Goal: Task Accomplishment & Management: Complete application form

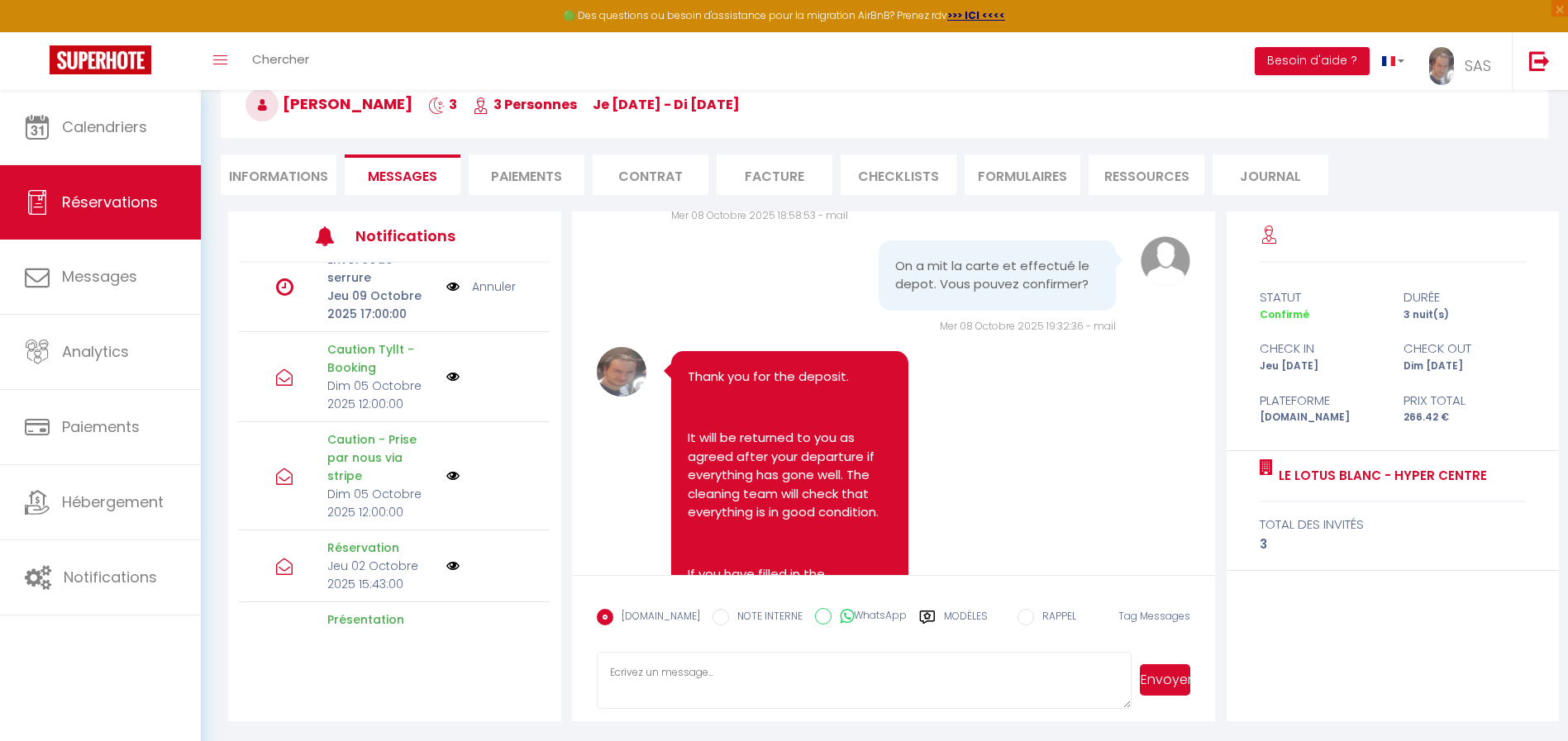
scroll to position [5190, 0]
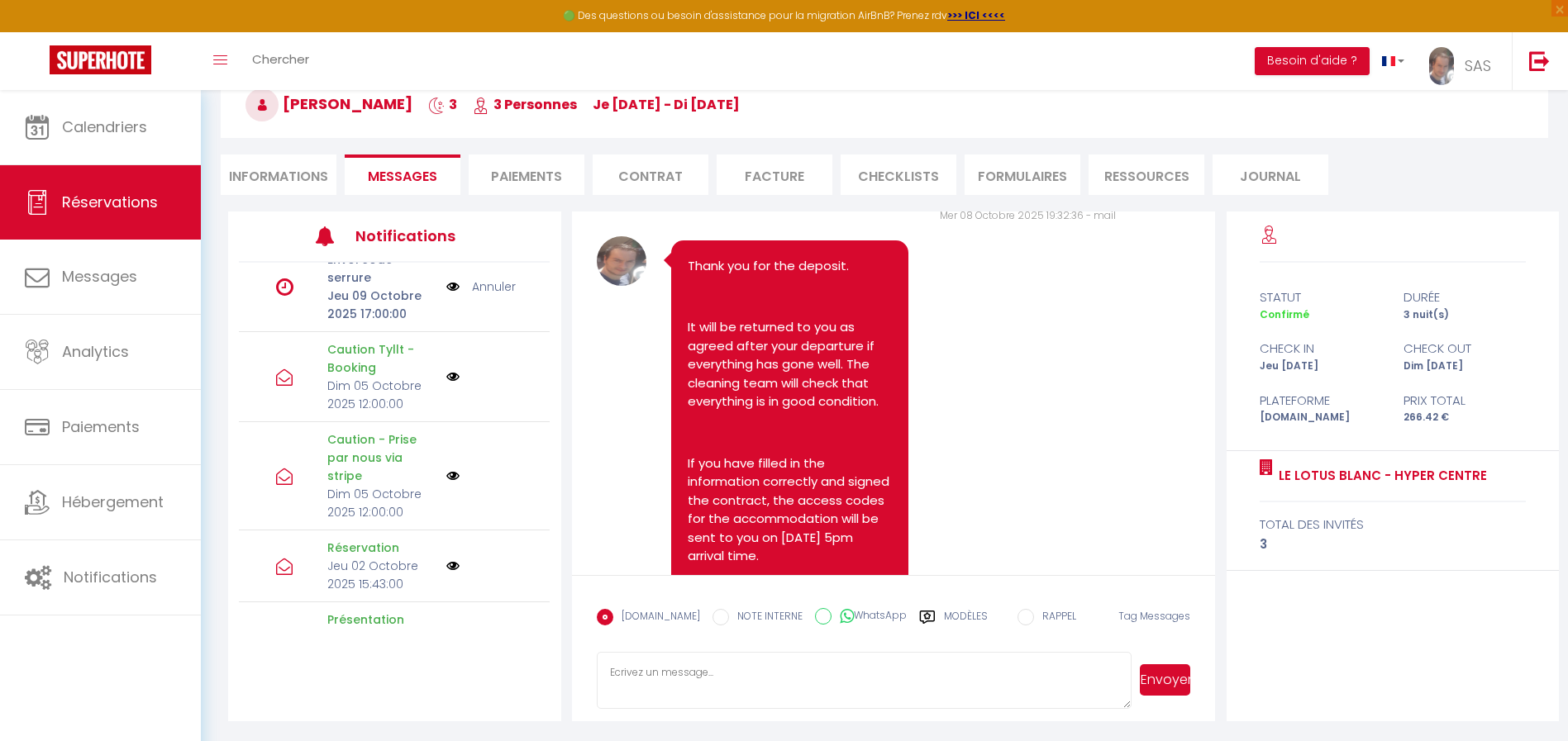
select select
click at [294, 189] on li "Informations" at bounding box center [278, 175] width 115 height 41
select select
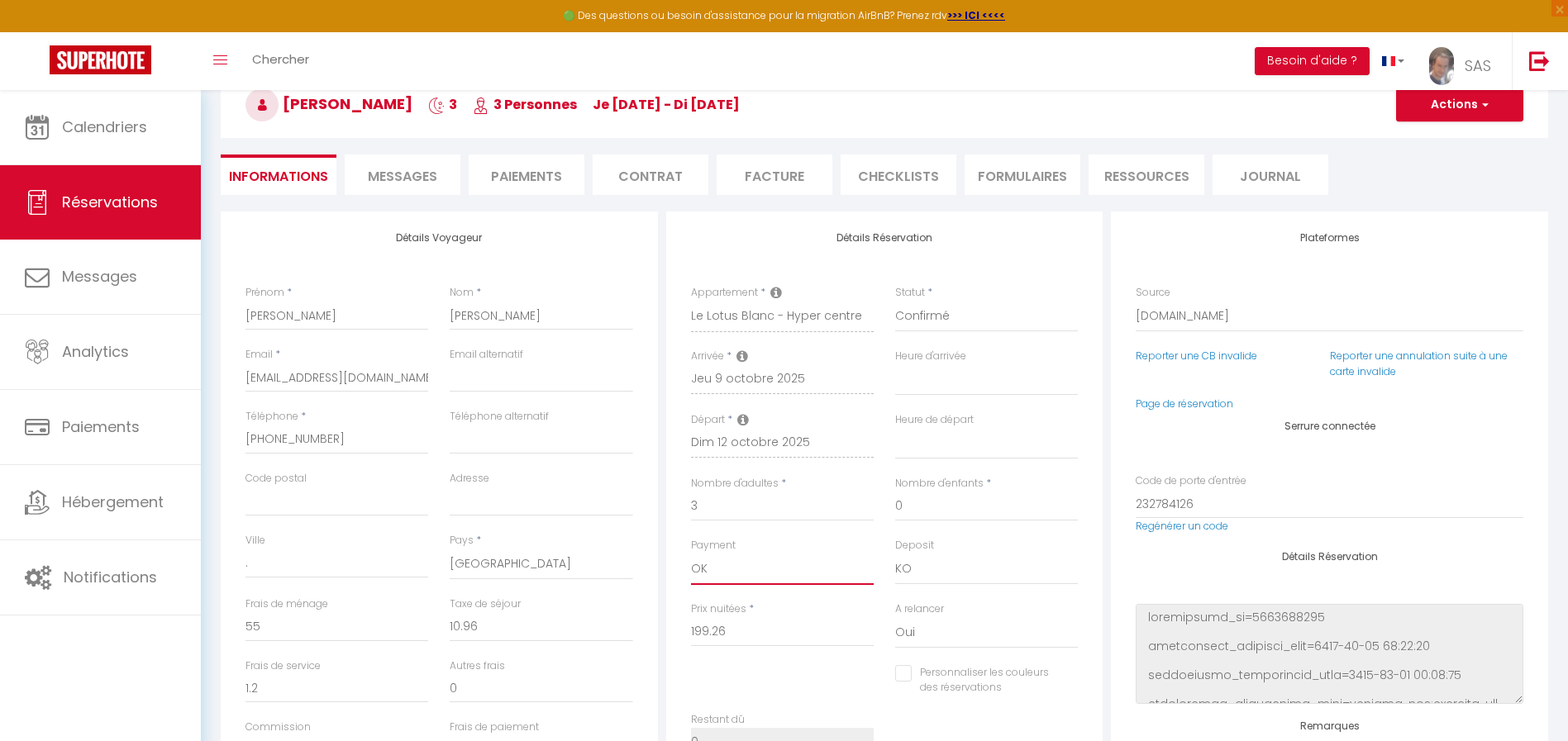
click at [733, 575] on select "OK KO" at bounding box center [782, 569] width 182 height 31
click at [904, 577] on select "OK KO" at bounding box center [986, 569] width 182 height 31
select select "15"
click at [895, 554] on select "OK KO" at bounding box center [986, 569] width 182 height 31
select select
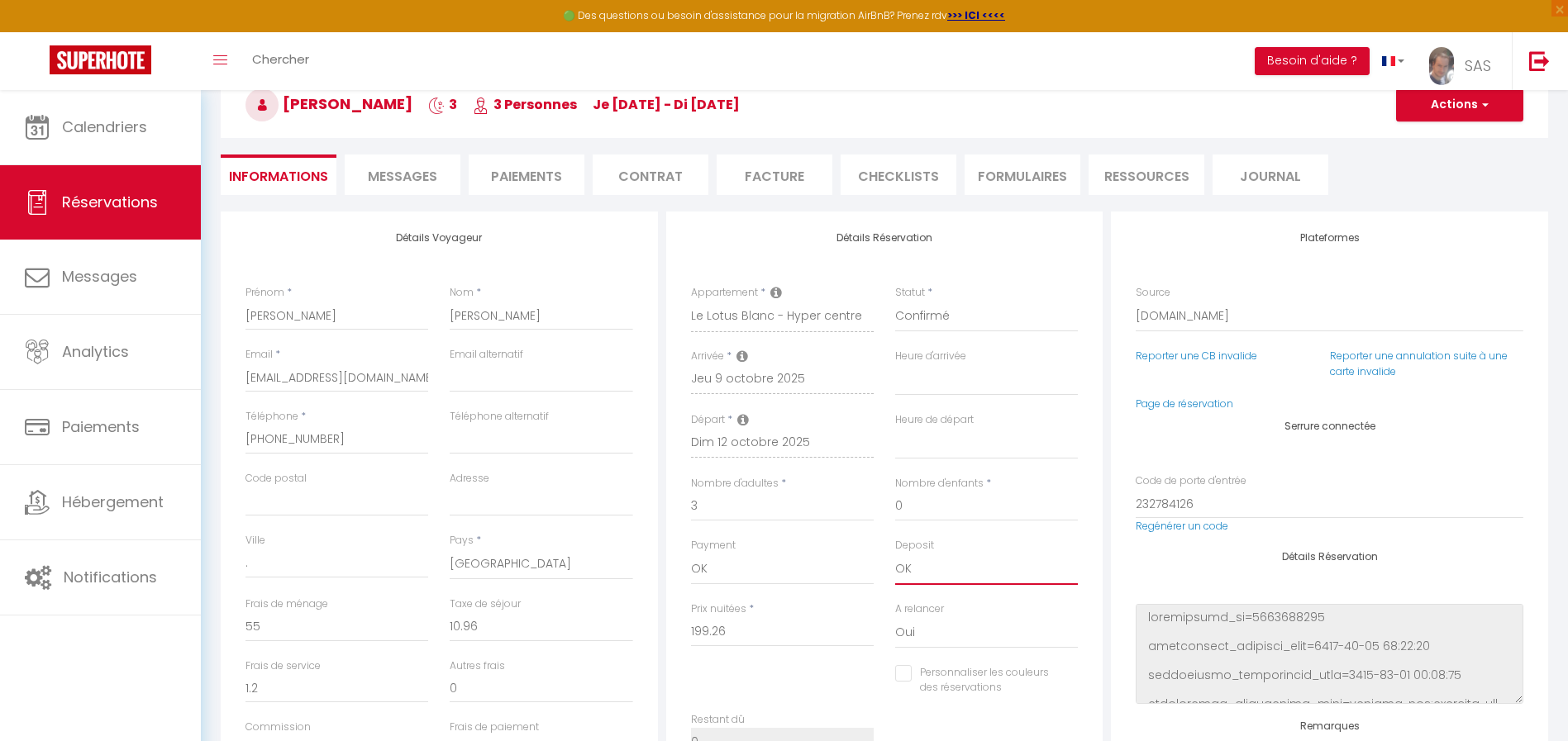
select select
checkbox input "false"
click at [1470, 98] on button "Actions" at bounding box center [1459, 105] width 127 height 33
click at [1406, 142] on link "Enregistrer" at bounding box center [1443, 142] width 131 height 21
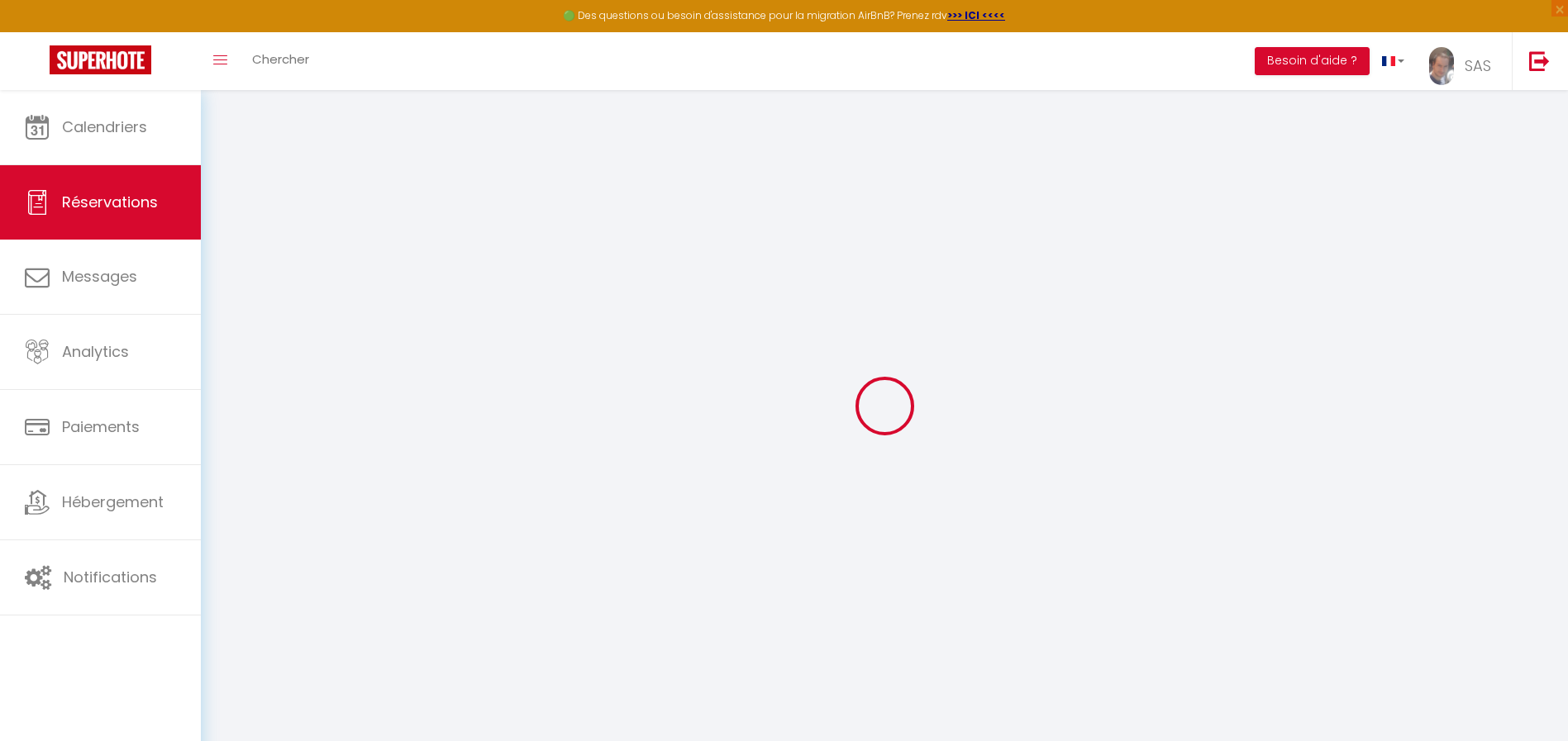
select select "not_cancelled"
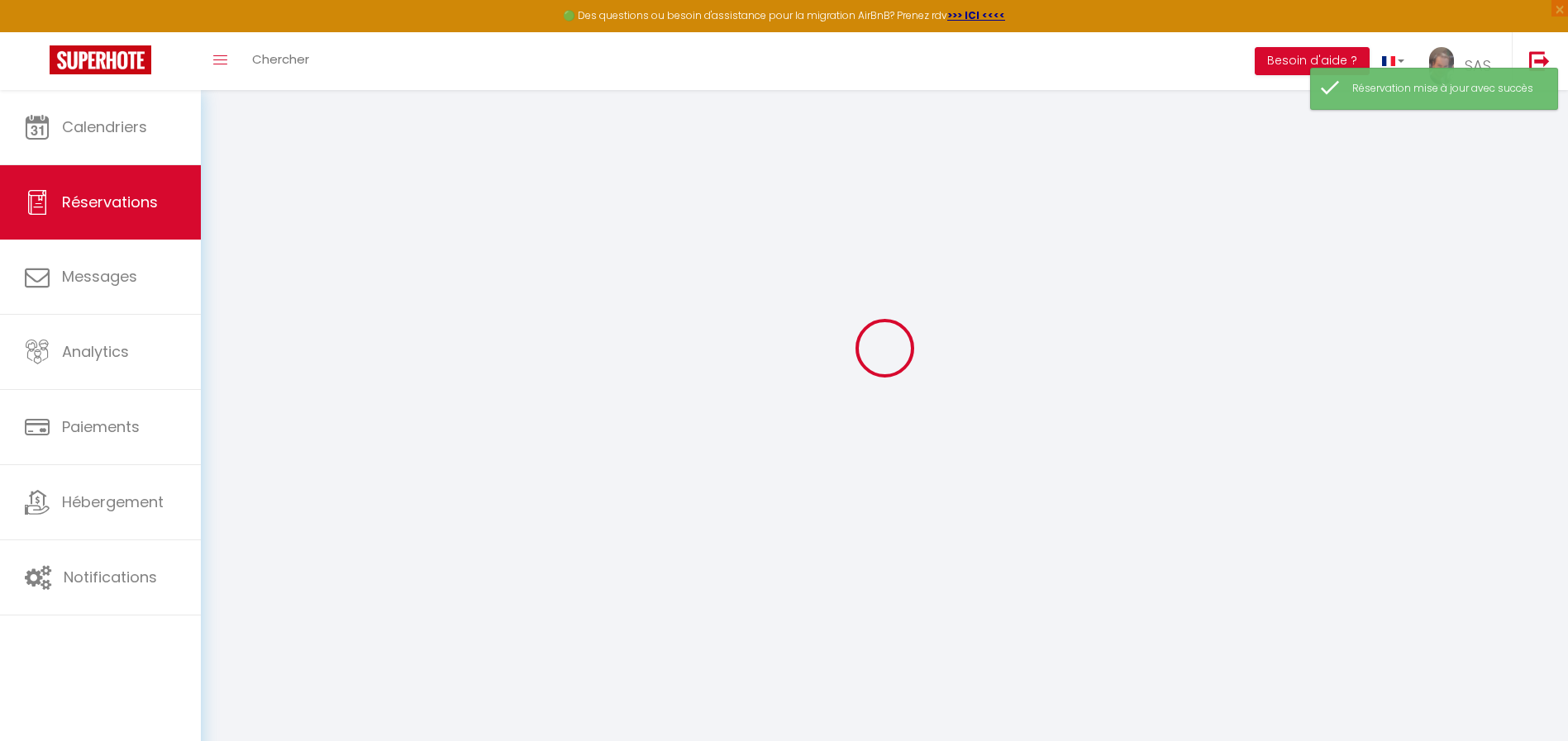
scroll to position [90, 0]
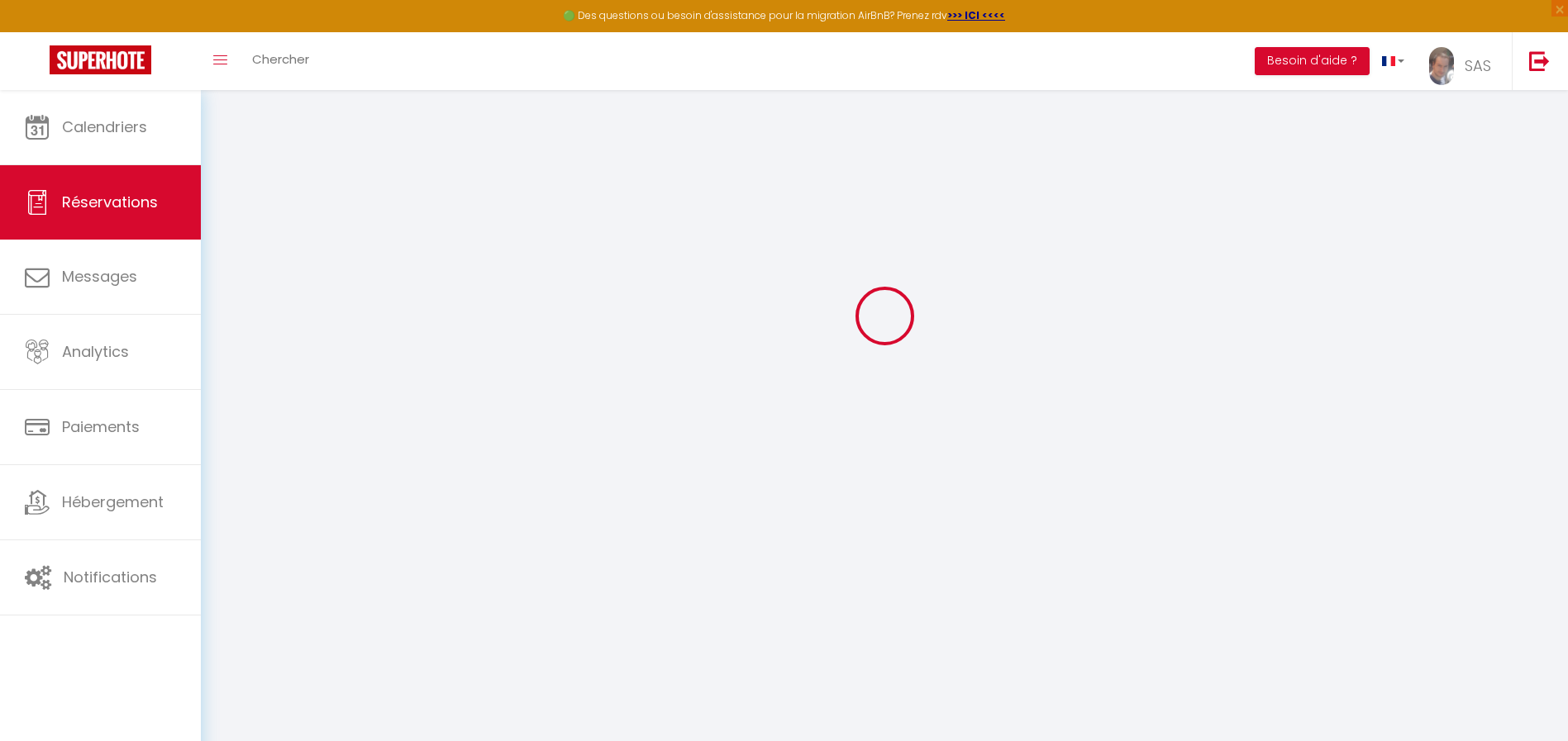
type input "[PERSON_NAME]"
type input "[EMAIL_ADDRESS][DOMAIN_NAME]"
type input "[PHONE_NUMBER]"
type input "."
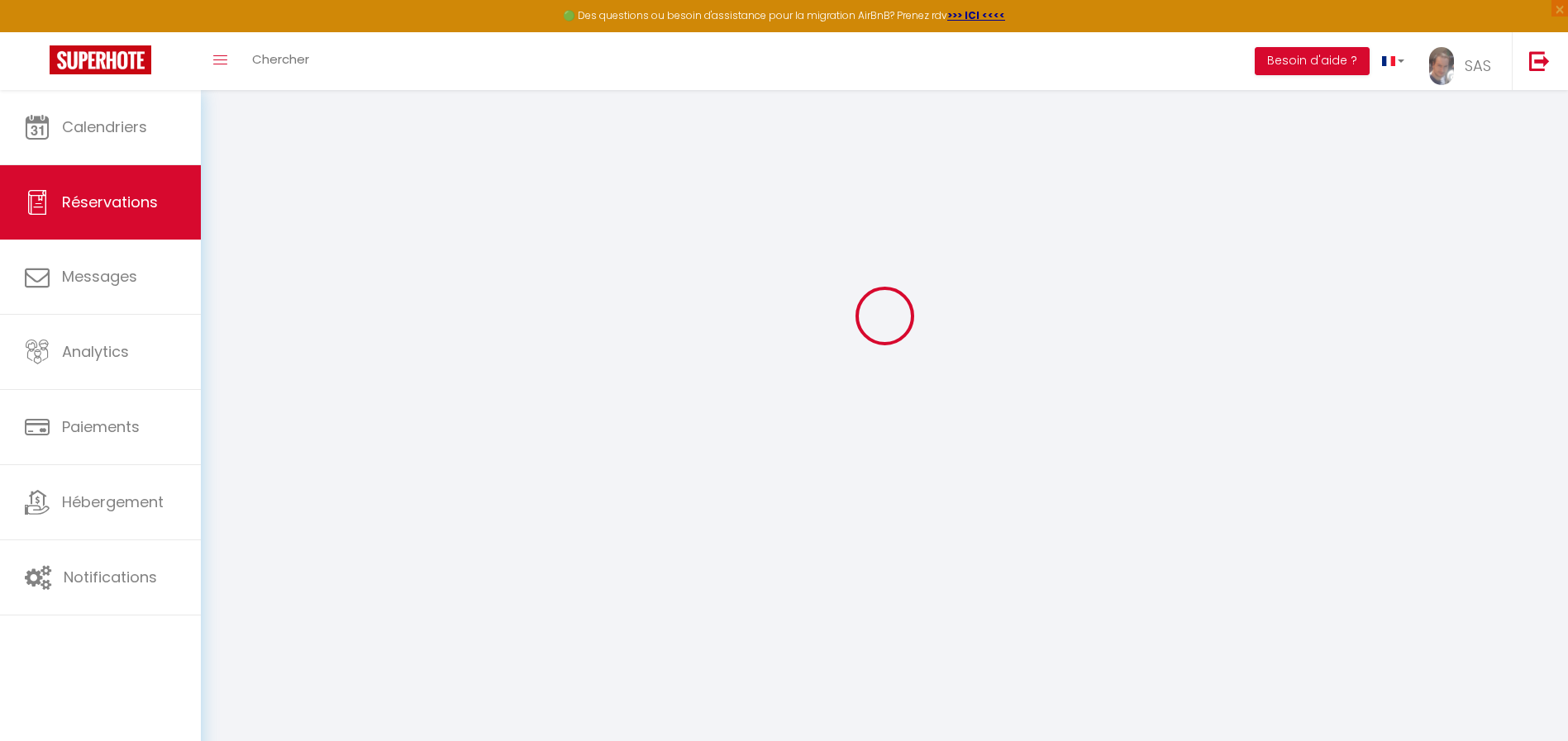
select select "IT"
type input "1.2"
type input "43.43"
type input "3.73"
select select "26640"
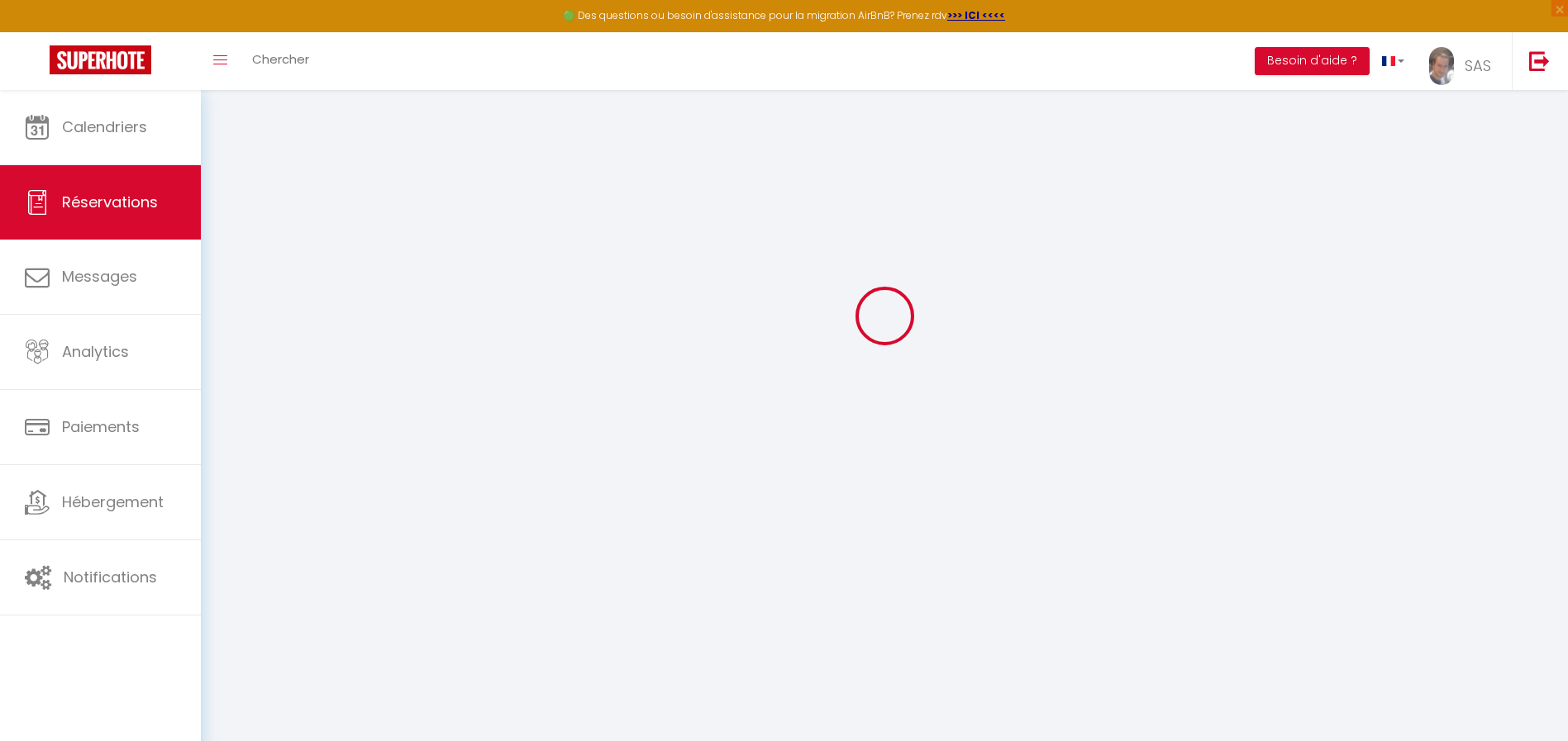
select select "1"
select select
type input "3"
select select "12"
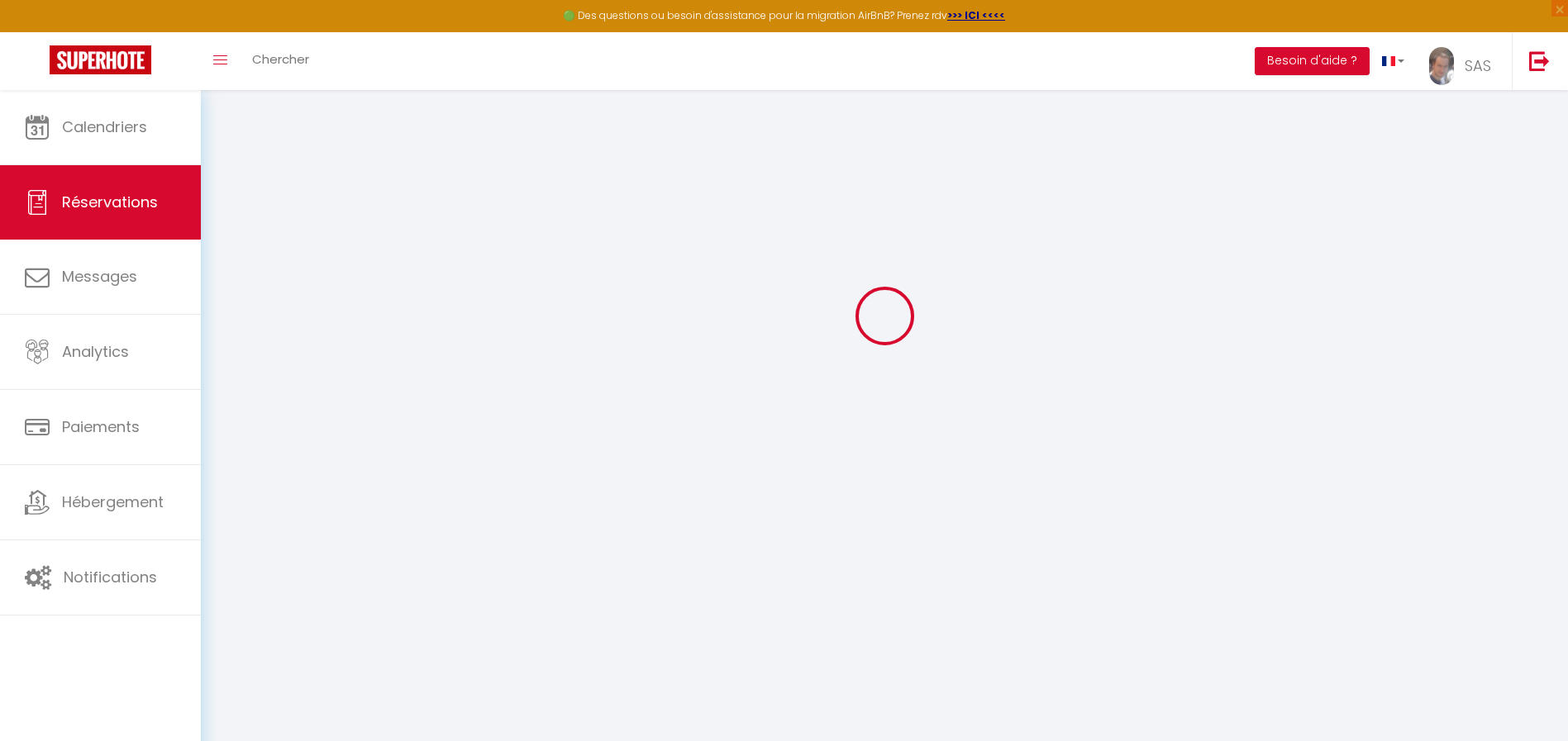
select select
type input "199.26"
checkbox input "false"
type input "0"
select select "2"
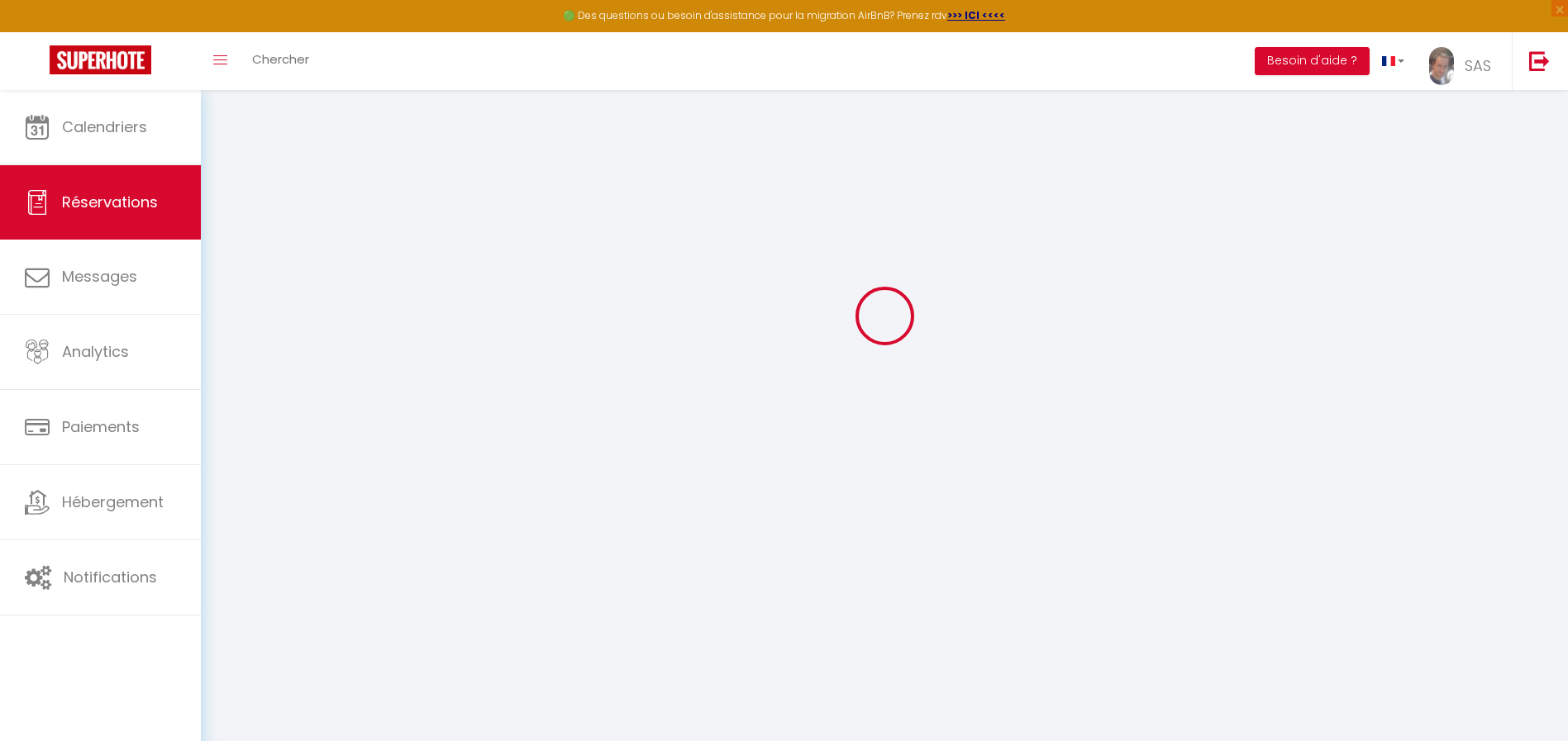
type input "45"
type input "0"
select select
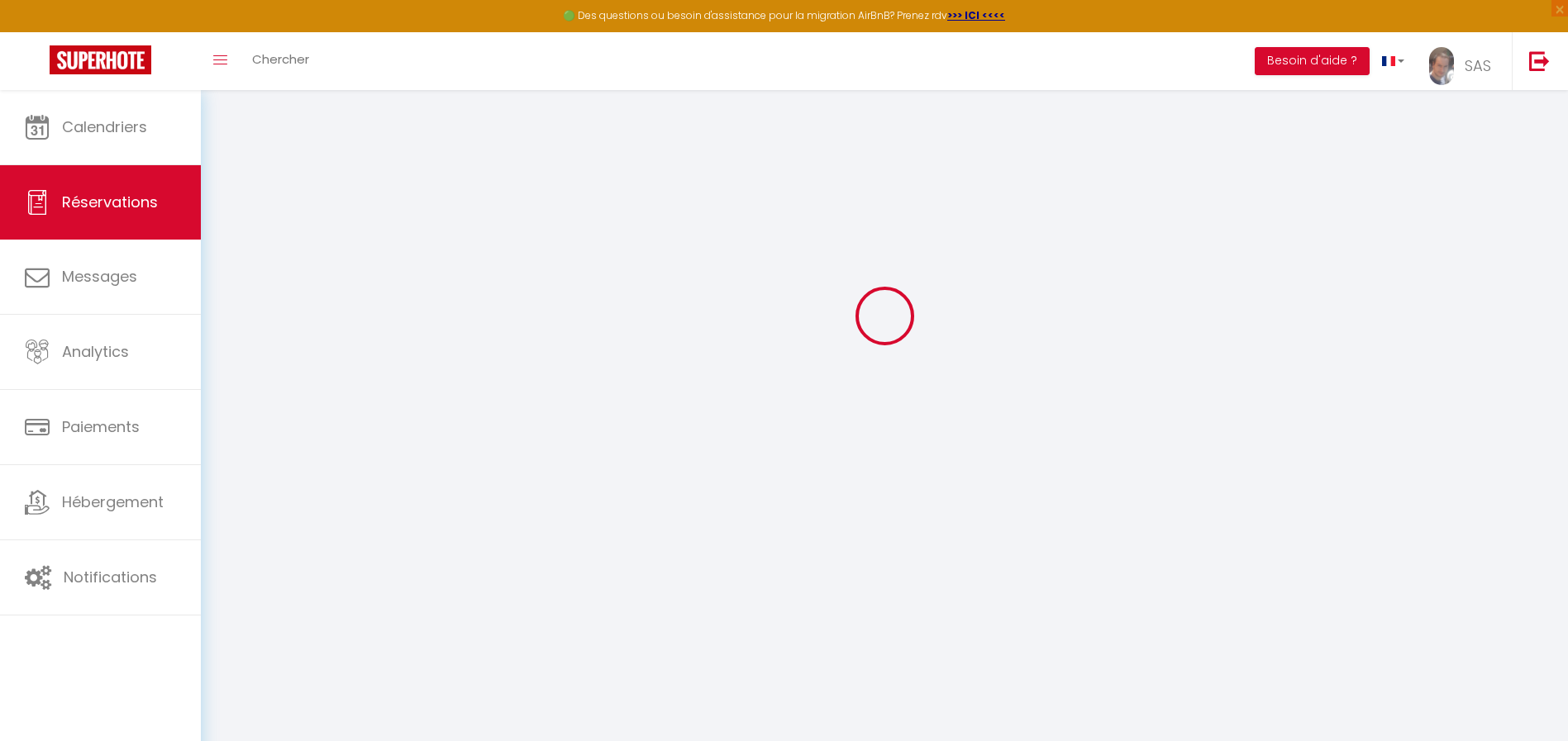
select select "15"
checkbox input "false"
select select
checkbox input "false"
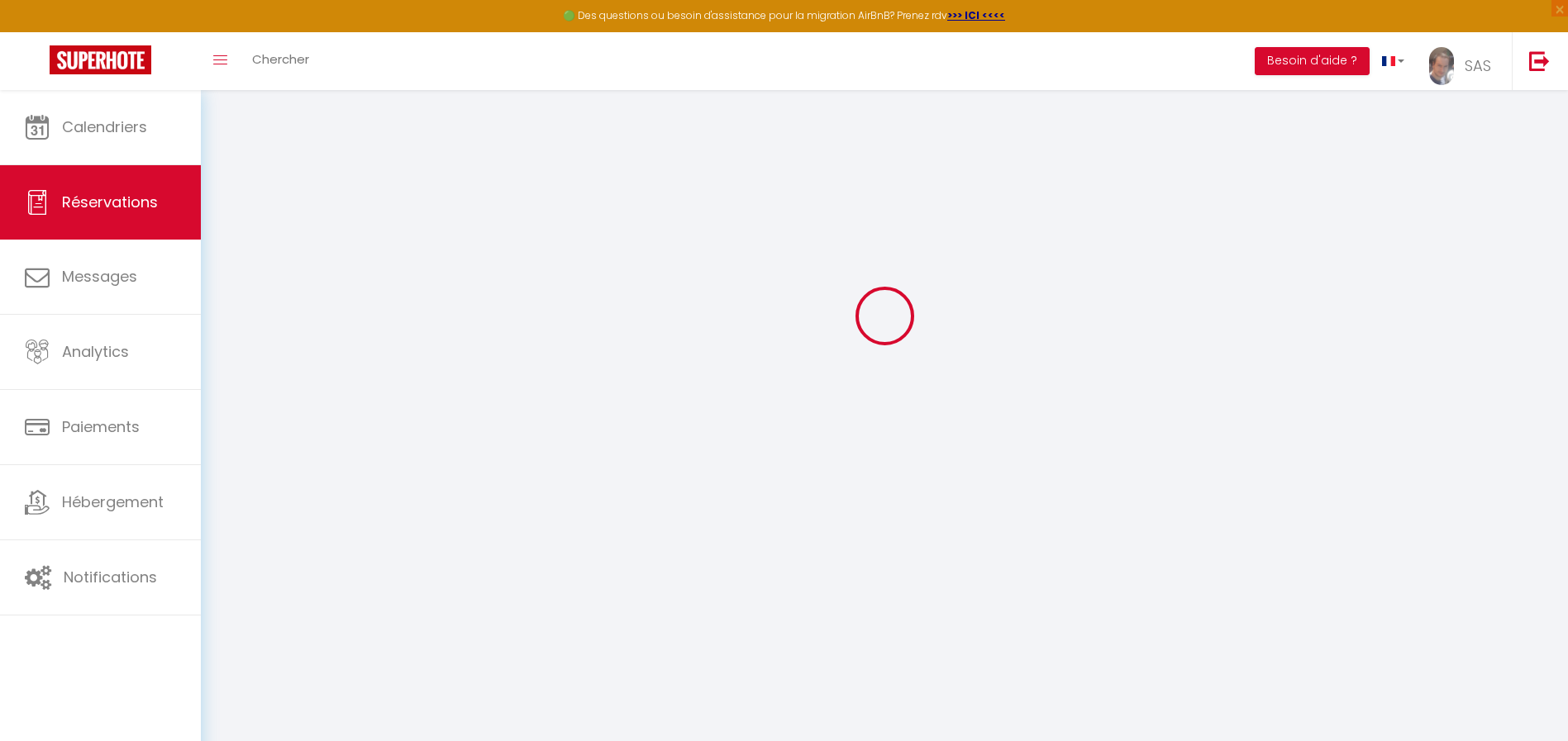
select select
checkbox input "false"
type textarea "** THIS RESERVATION HAS BEEN PRE-PAID ** Reservation has a cancellation grace p…"
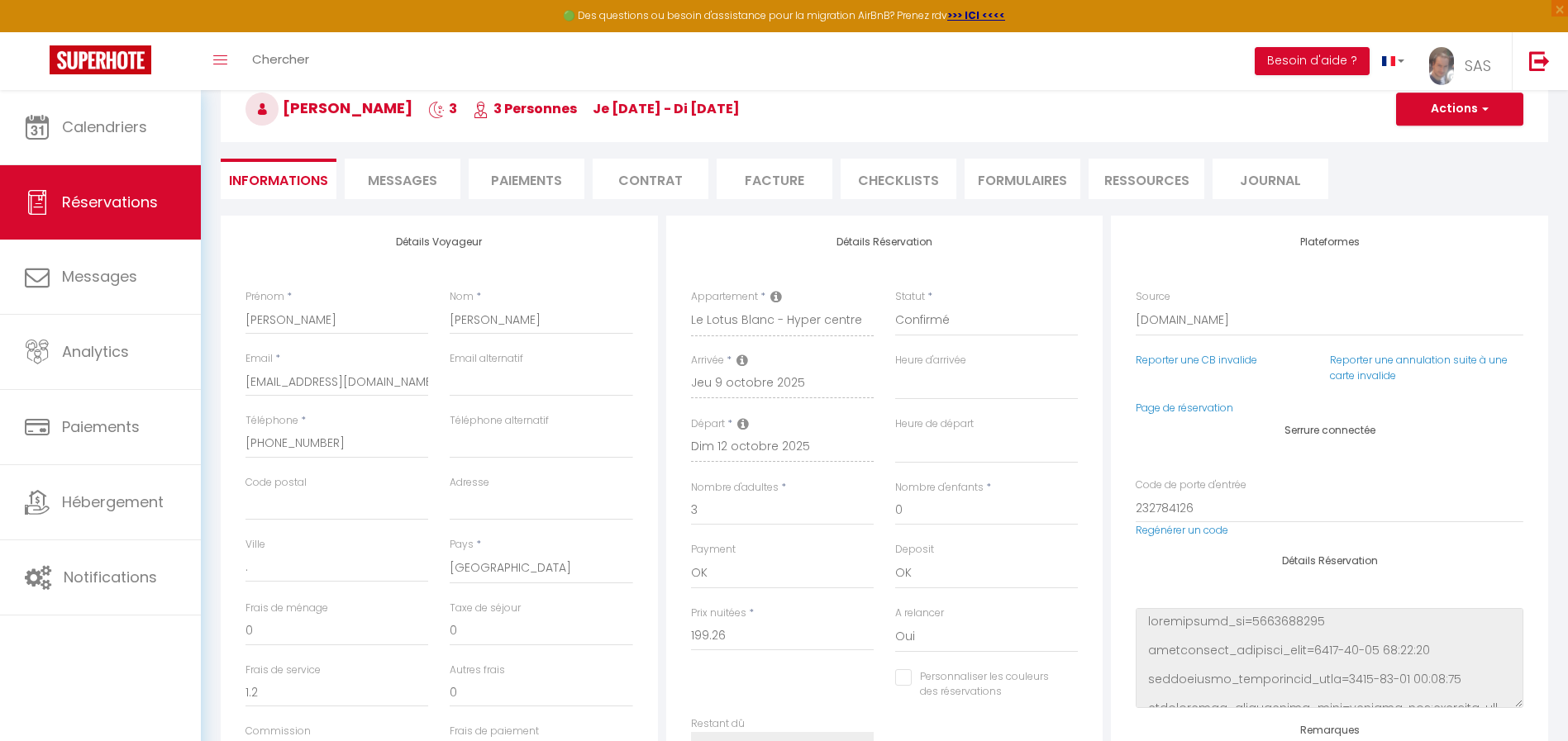
type input "55"
type input "10.96"
select select
checkbox input "false"
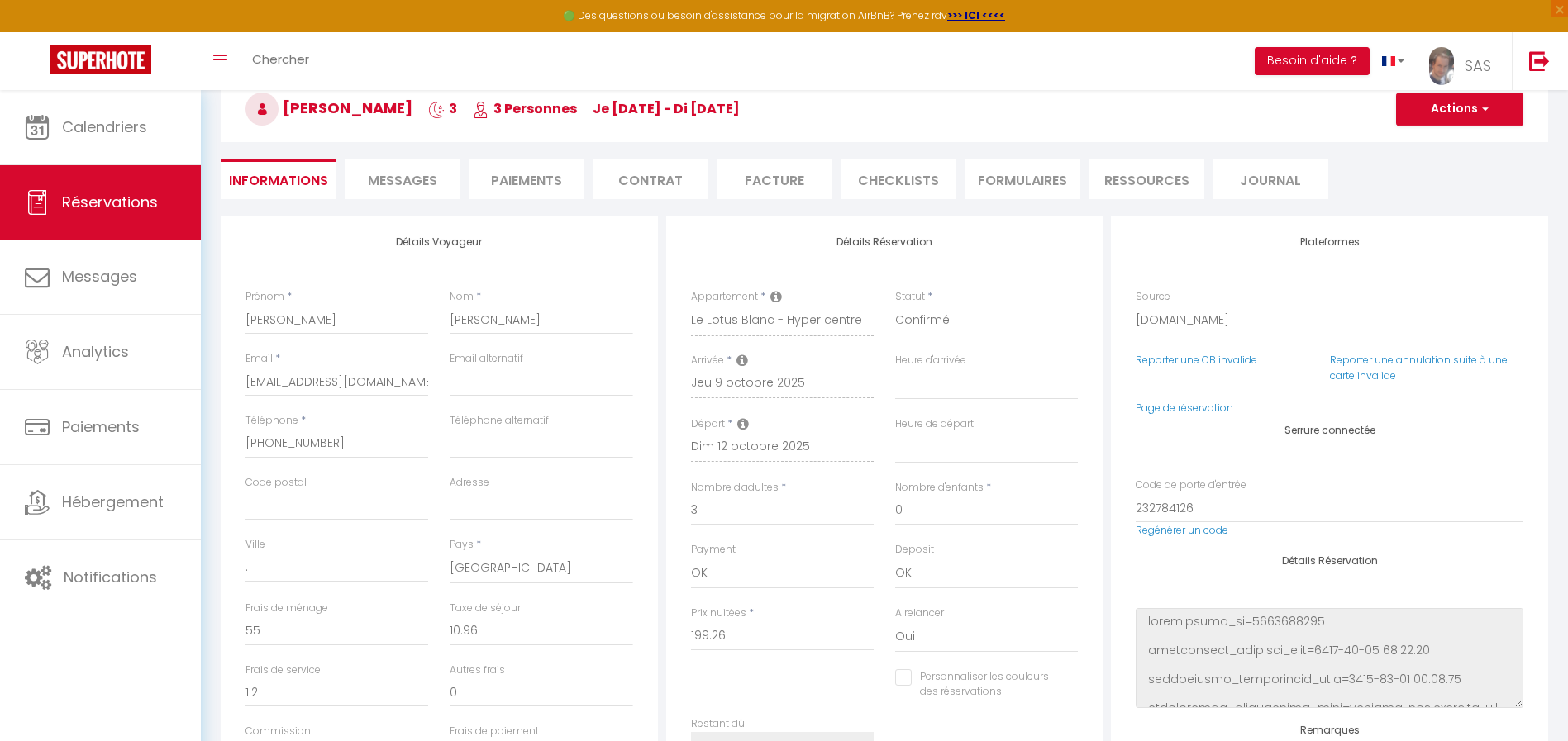
select select
